Goal: Transaction & Acquisition: Obtain resource

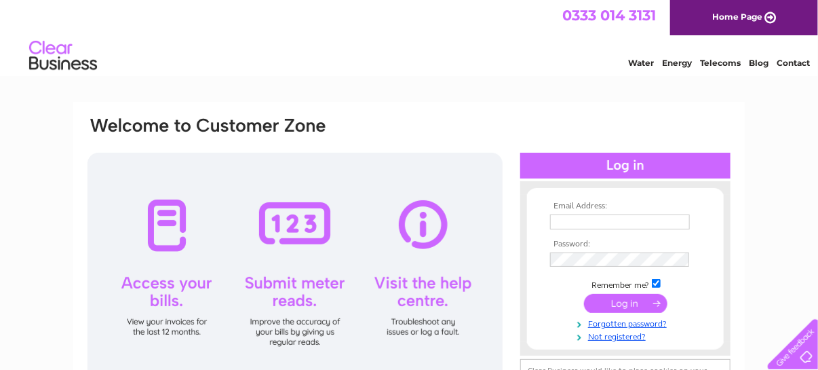
type input "ilawrie@macdonaldairproducts.com"
click at [611, 305] on input "submit" at bounding box center [625, 303] width 83 height 19
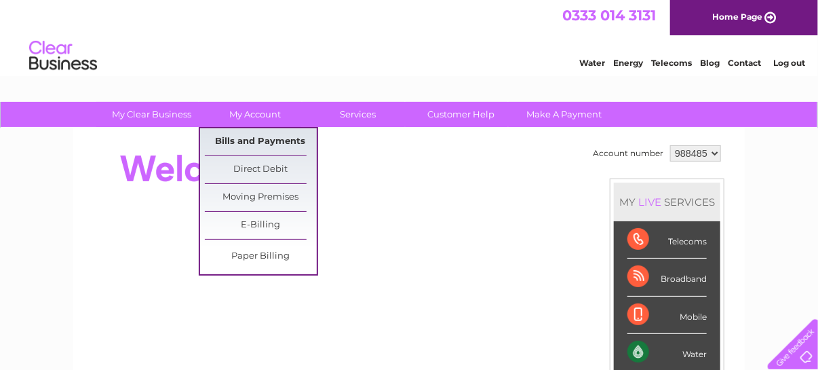
click at [271, 140] on link "Bills and Payments" at bounding box center [261, 141] width 112 height 27
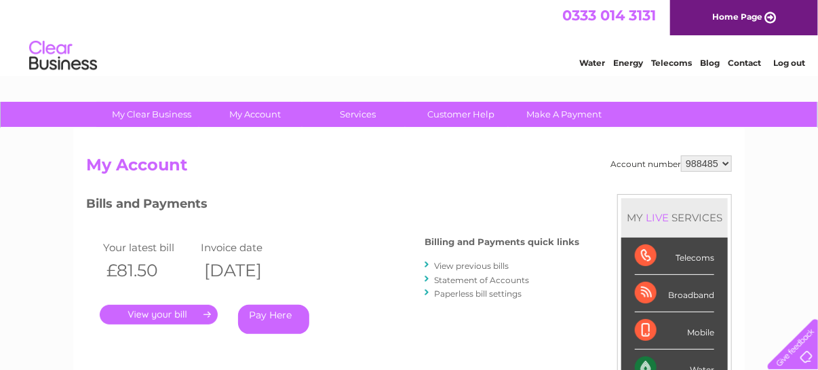
click at [178, 311] on link "." at bounding box center [159, 315] width 118 height 20
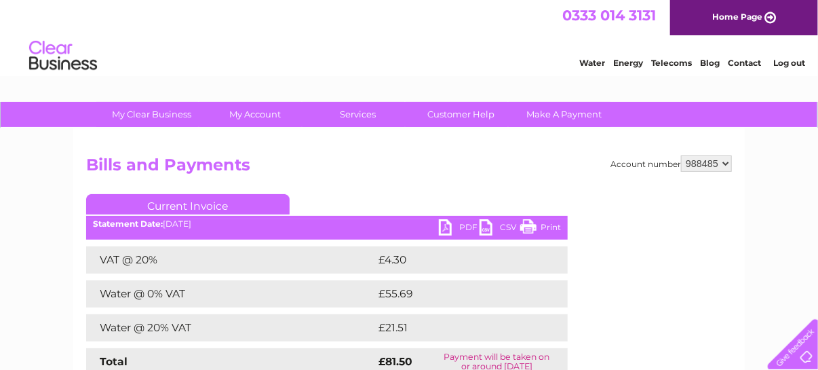
click at [449, 230] on link "PDF" at bounding box center [459, 229] width 41 height 20
click at [714, 18] on link "Home Page" at bounding box center [744, 17] width 148 height 35
